Goal: Transaction & Acquisition: Purchase product/service

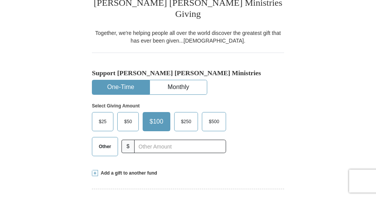
scroll to position [189, 0]
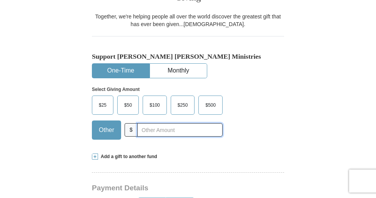
click at [142, 131] on input "text" at bounding box center [179, 129] width 85 height 13
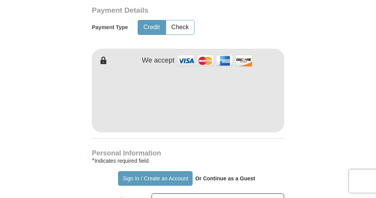
scroll to position [316, 0]
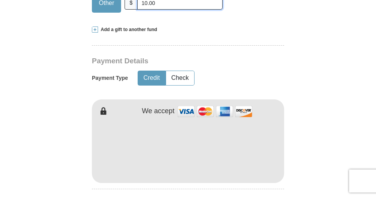
type input "10.00"
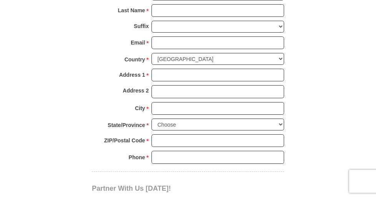
scroll to position [518, 0]
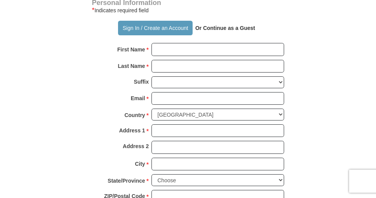
click at [223, 28] on strong "Or Continue as a Guest" at bounding box center [225, 28] width 60 height 6
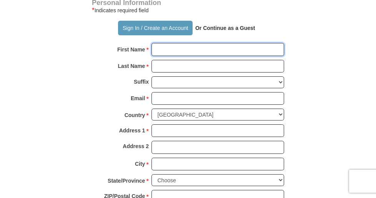
click at [152, 47] on input "First Name *" at bounding box center [218, 49] width 133 height 13
type input "[PERSON_NAME]"
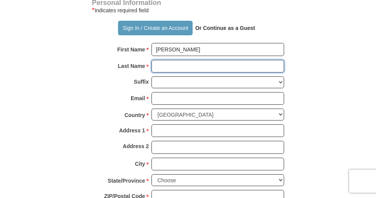
type input "[PERSON_NAME]"
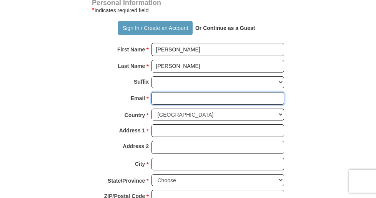
type input "[EMAIL_ADDRESS][DOMAIN_NAME]"
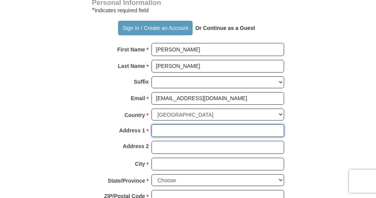
type input "RR4 Box 116"
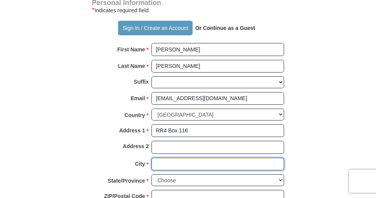
type input "[PERSON_NAME]"
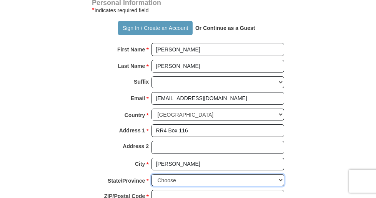
select select "MO"
type input "65755"
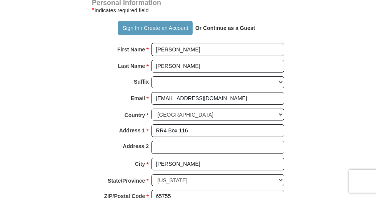
type input "4175434856"
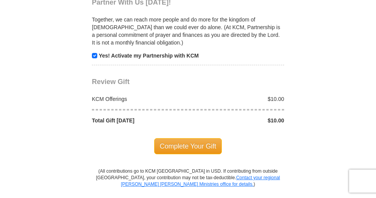
scroll to position [767, 0]
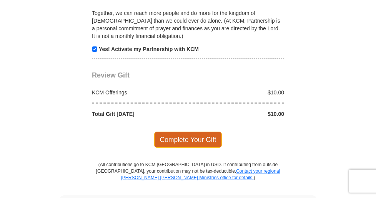
click at [173, 132] on span "Complete Your Gift" at bounding box center [188, 140] width 68 height 16
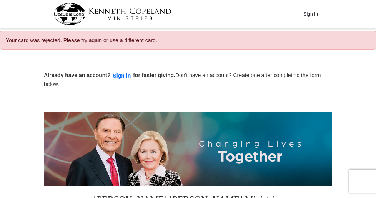
select select "MO"
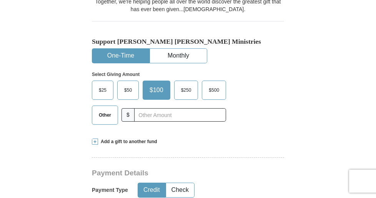
scroll to position [235, 0]
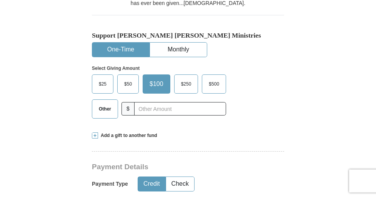
click at [101, 117] on label "Other" at bounding box center [104, 109] width 25 height 18
click at [0, 0] on input "Other" at bounding box center [0, 0] width 0 height 0
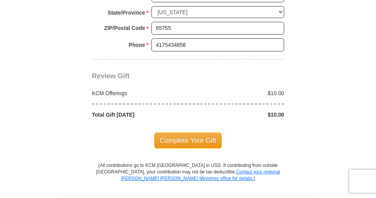
scroll to position [752, 0]
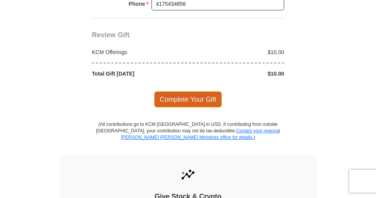
type input "10.00"
click at [168, 97] on span "Complete Your Gift" at bounding box center [188, 100] width 68 height 16
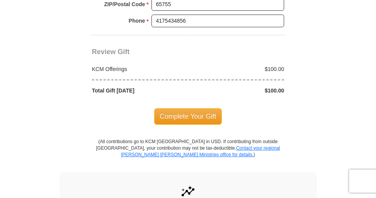
scroll to position [752, 0]
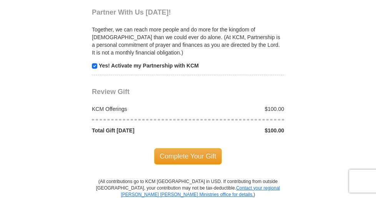
scroll to position [767, 0]
select select "MO"
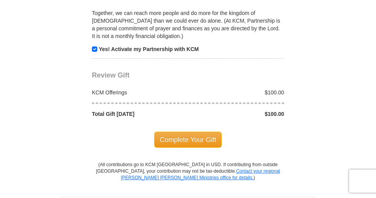
click at [288, 89] on div "$100.00" at bounding box center [238, 93] width 100 height 8
click at [92, 47] on input "checkbox" at bounding box center [94, 49] width 5 height 5
checkbox input "false"
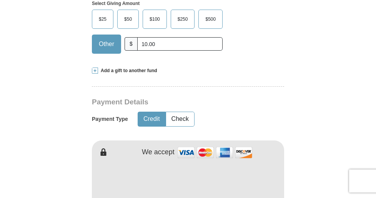
scroll to position [242, 0]
